Goal: Task Accomplishment & Management: Manage account settings

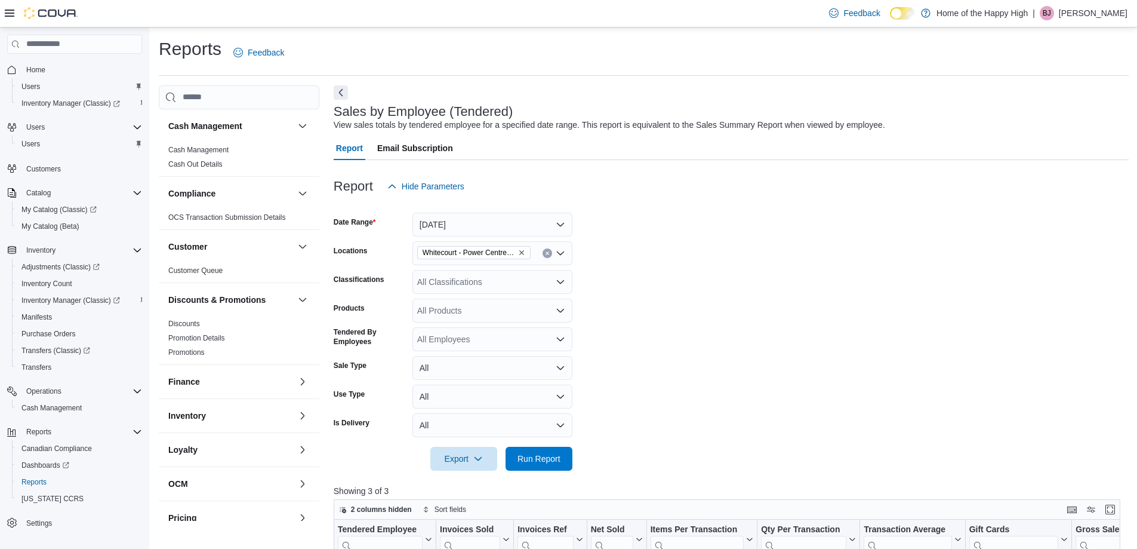
click at [984, 198] on form "Date Range Today Locations Whitecourt - Power Centre - Fire & Flower Classifica…" at bounding box center [731, 334] width 795 height 272
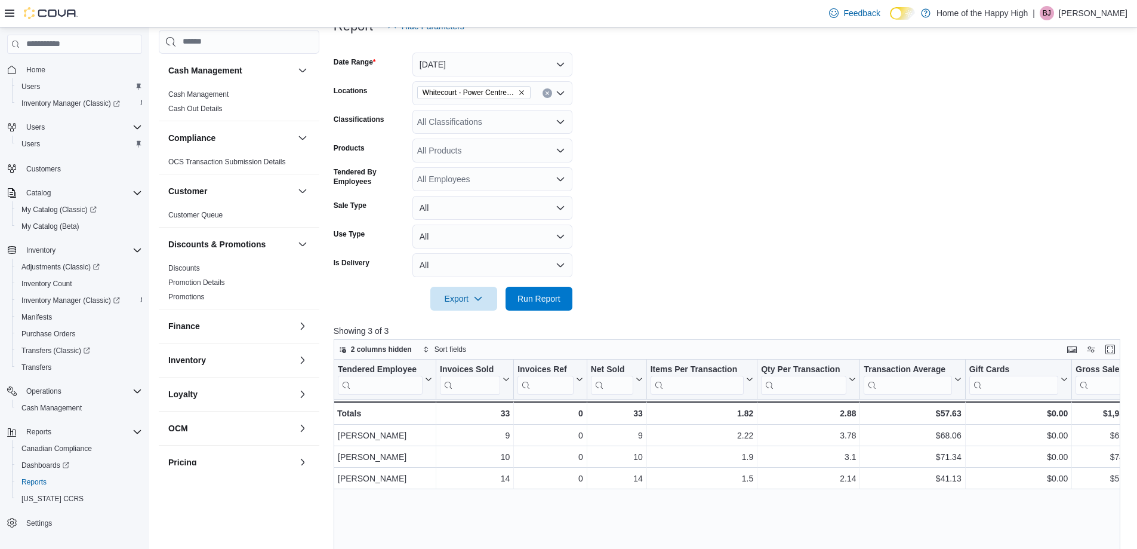
scroll to position [334, 0]
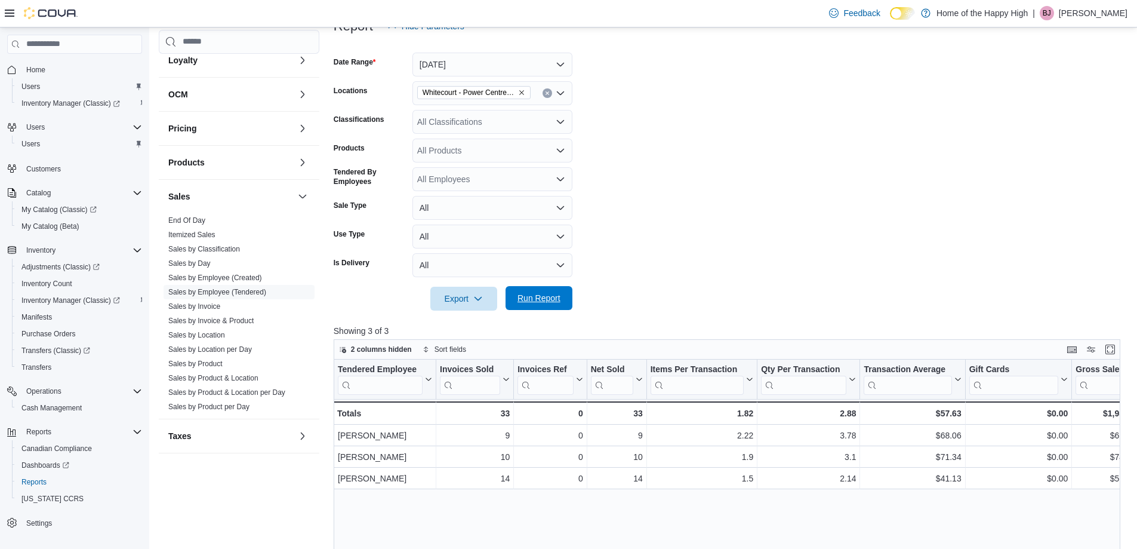
click at [545, 287] on span "Run Report" at bounding box center [539, 298] width 53 height 24
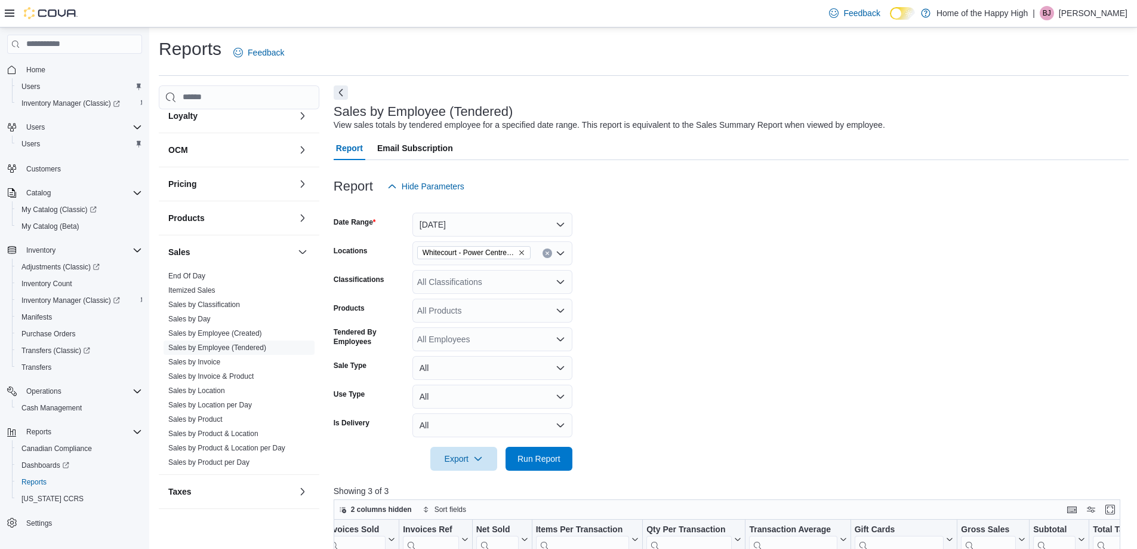
scroll to position [399, 0]
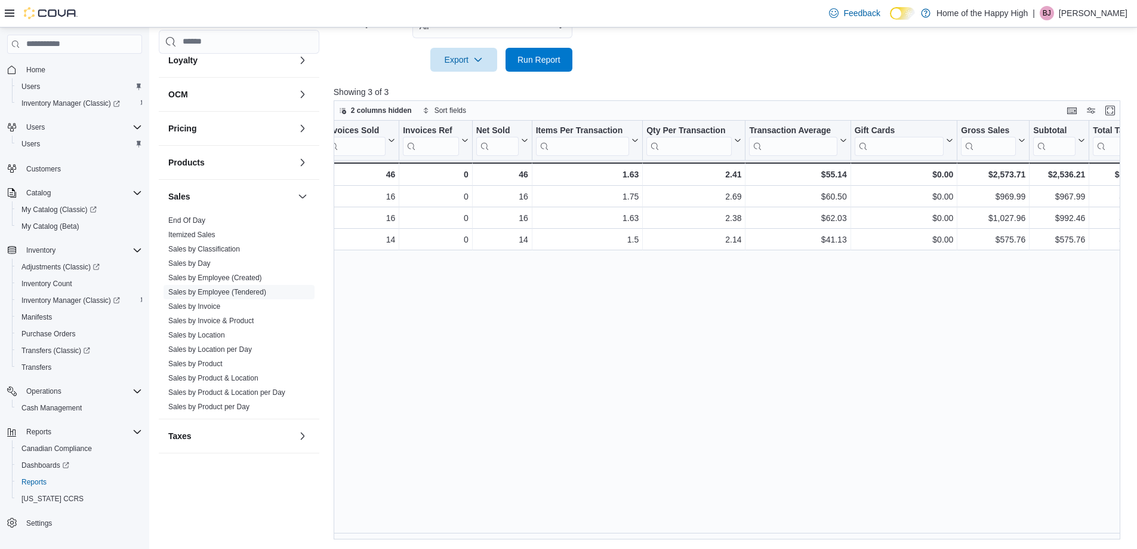
click at [1095, 17] on p "Bobbi Jean Kay" at bounding box center [1093, 13] width 69 height 14
click at [1063, 119] on span "Sign Out" at bounding box center [1051, 116] width 32 height 12
